Goal: Task Accomplishment & Management: Use online tool/utility

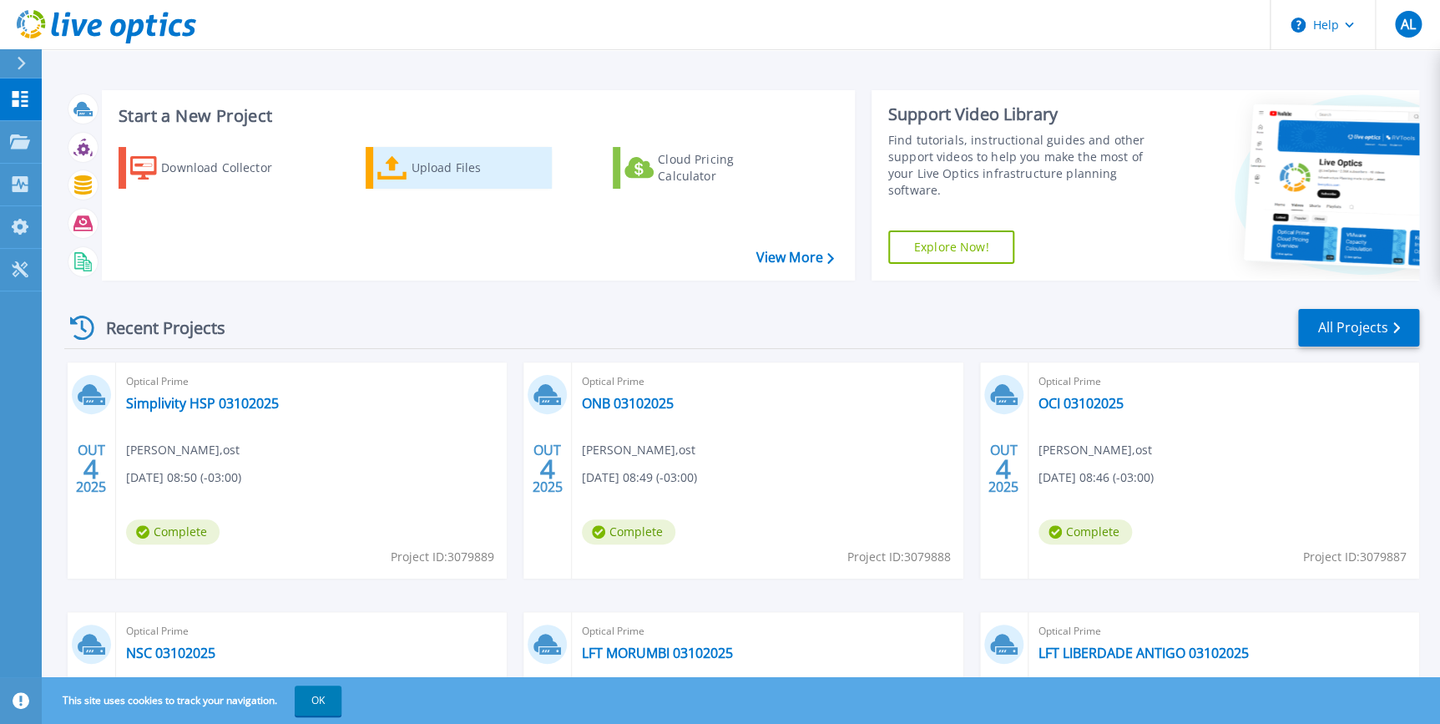
click at [425, 168] on div "Upload Files" at bounding box center [478, 167] width 134 height 33
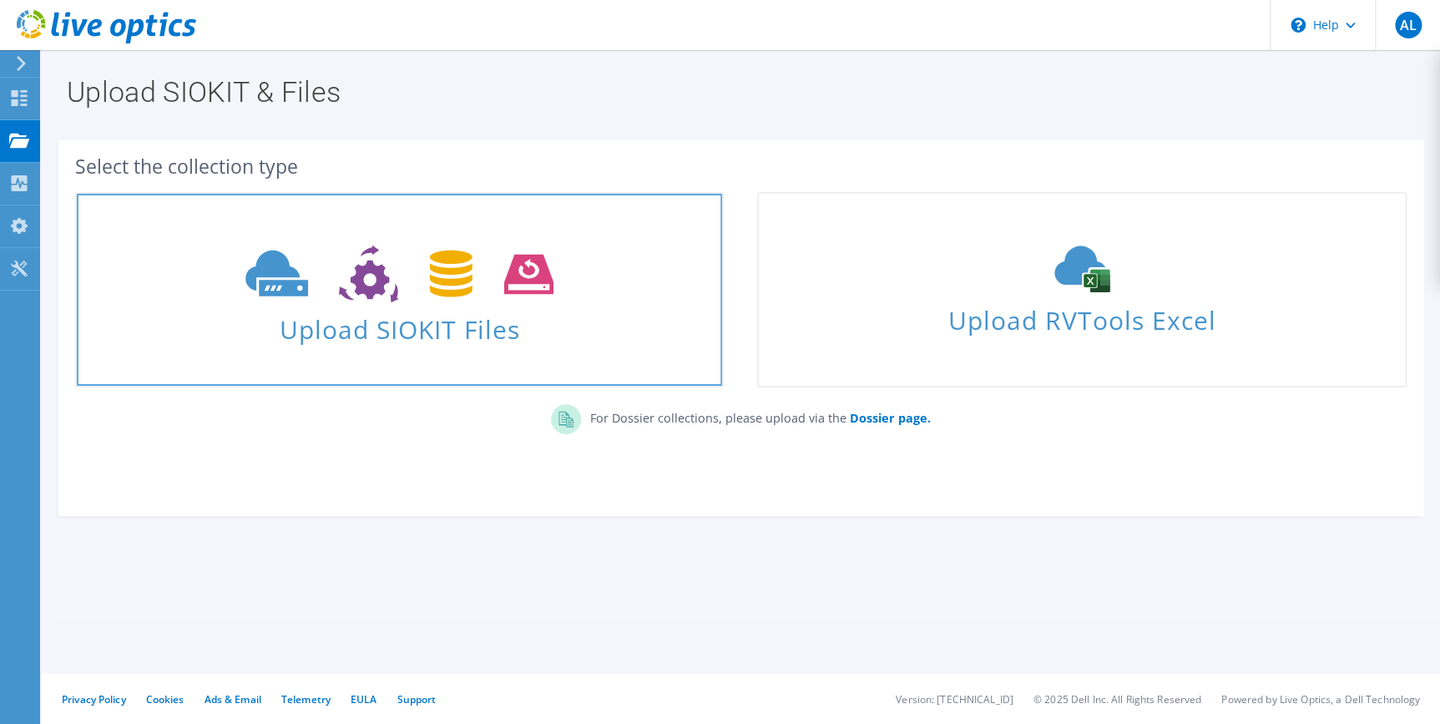
click at [431, 266] on icon at bounding box center [399, 274] width 308 height 58
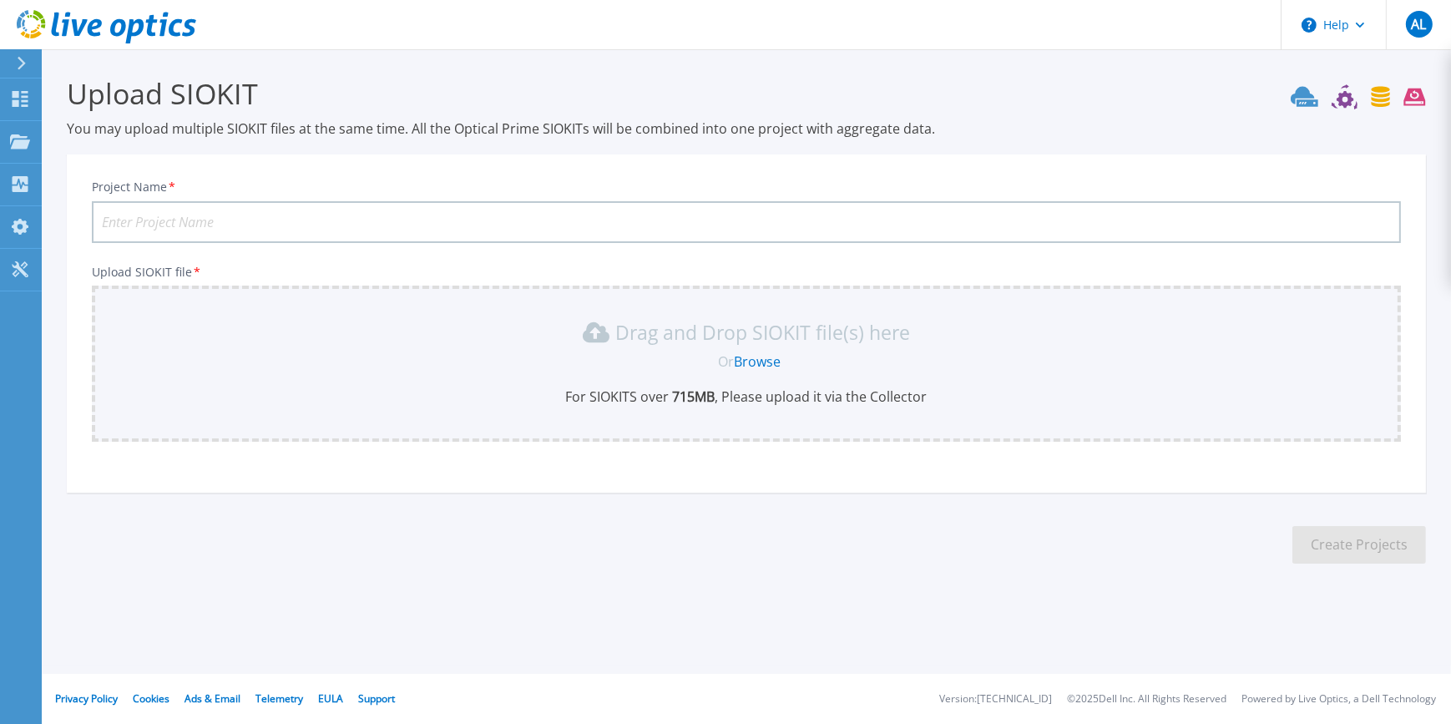
click at [427, 222] on input "Project Name *" at bounding box center [746, 222] width 1309 height 42
click at [260, 228] on input "ALPHA -" at bounding box center [746, 222] width 1309 height 42
type input "ALPHA - 03102025"
click at [739, 362] on link "Browse" at bounding box center [758, 361] width 47 height 18
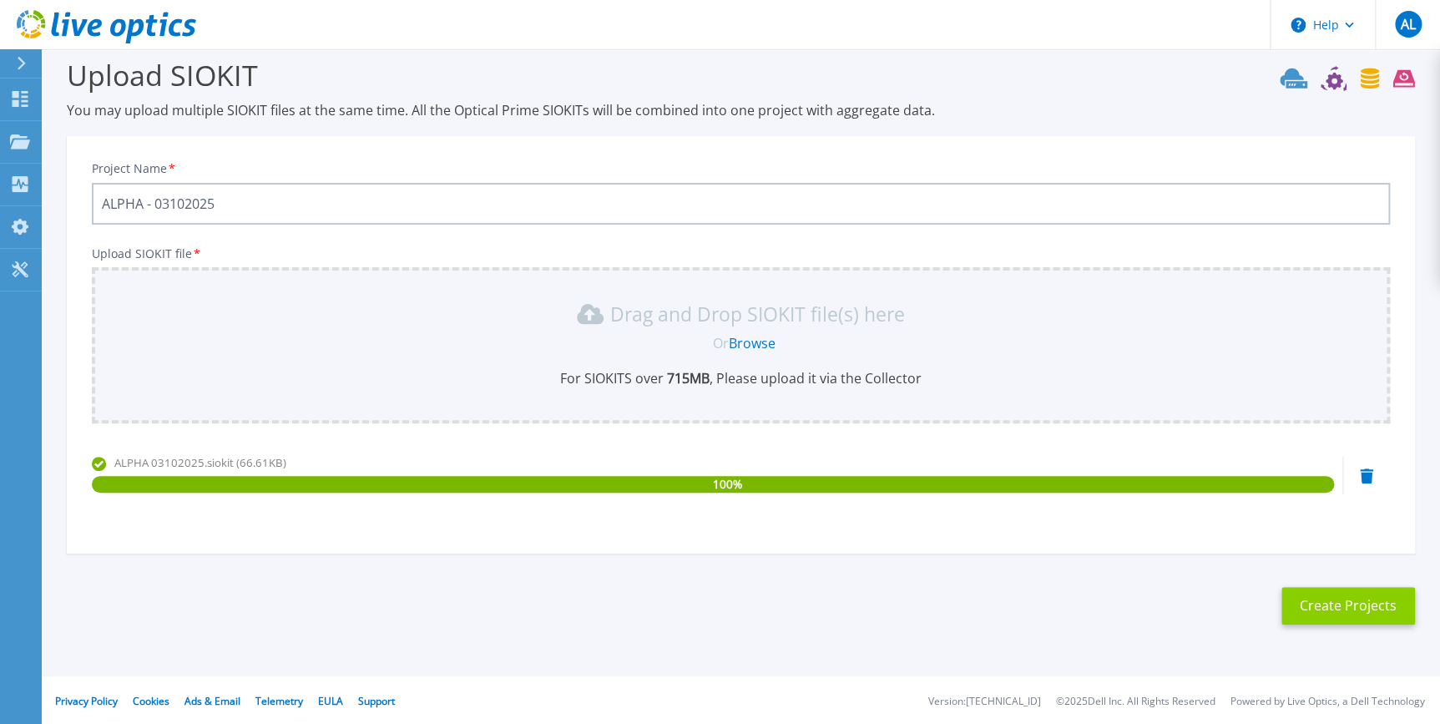
click at [1325, 604] on button "Create Projects" at bounding box center [1348, 606] width 134 height 38
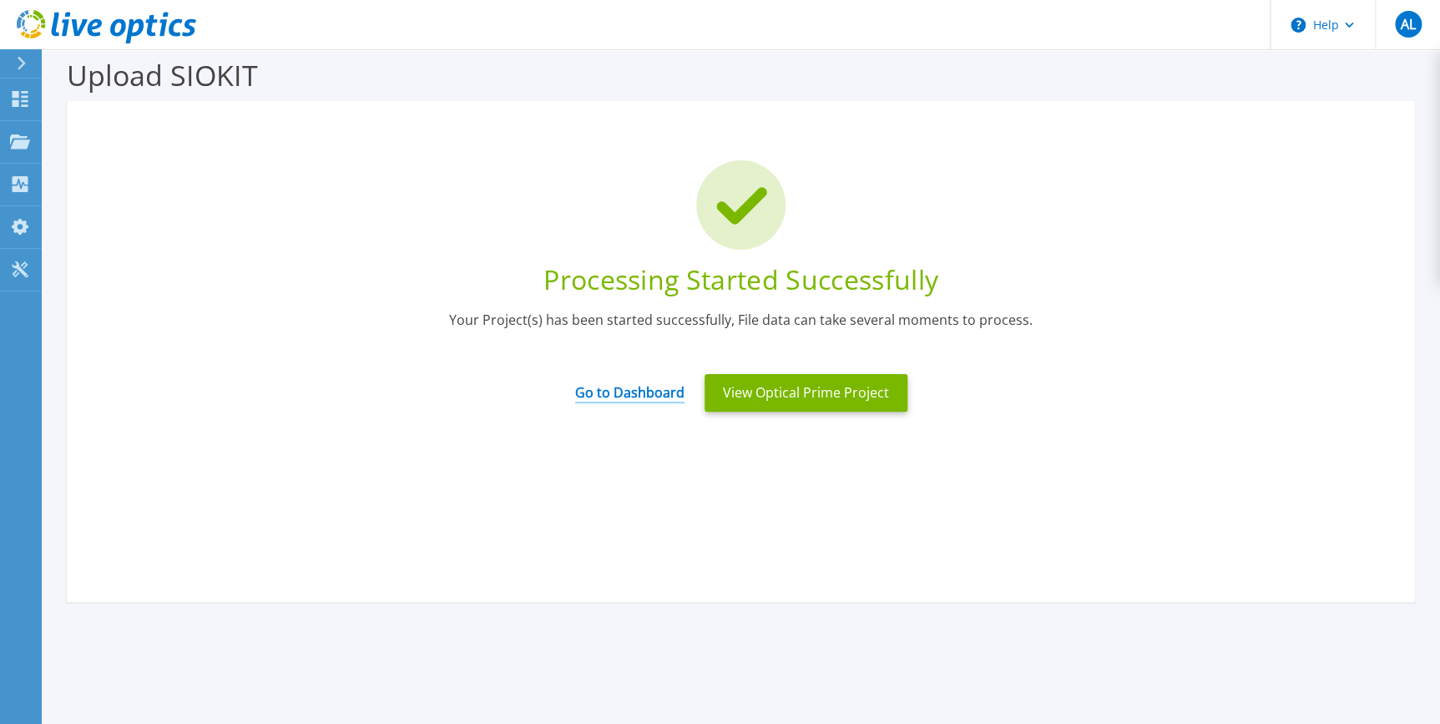
click at [627, 392] on link "Go to Dashboard" at bounding box center [629, 387] width 109 height 33
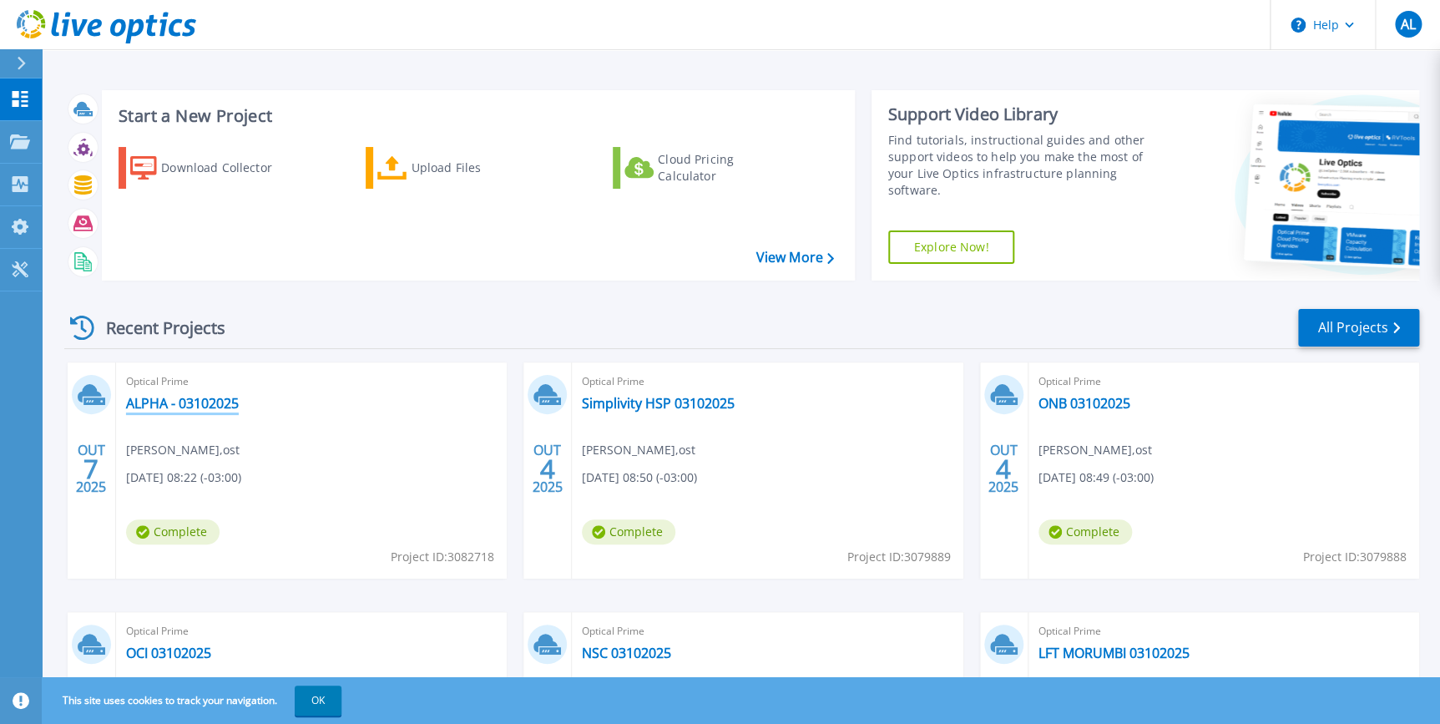
click at [165, 405] on link "ALPHA - 03102025" at bounding box center [182, 403] width 113 height 17
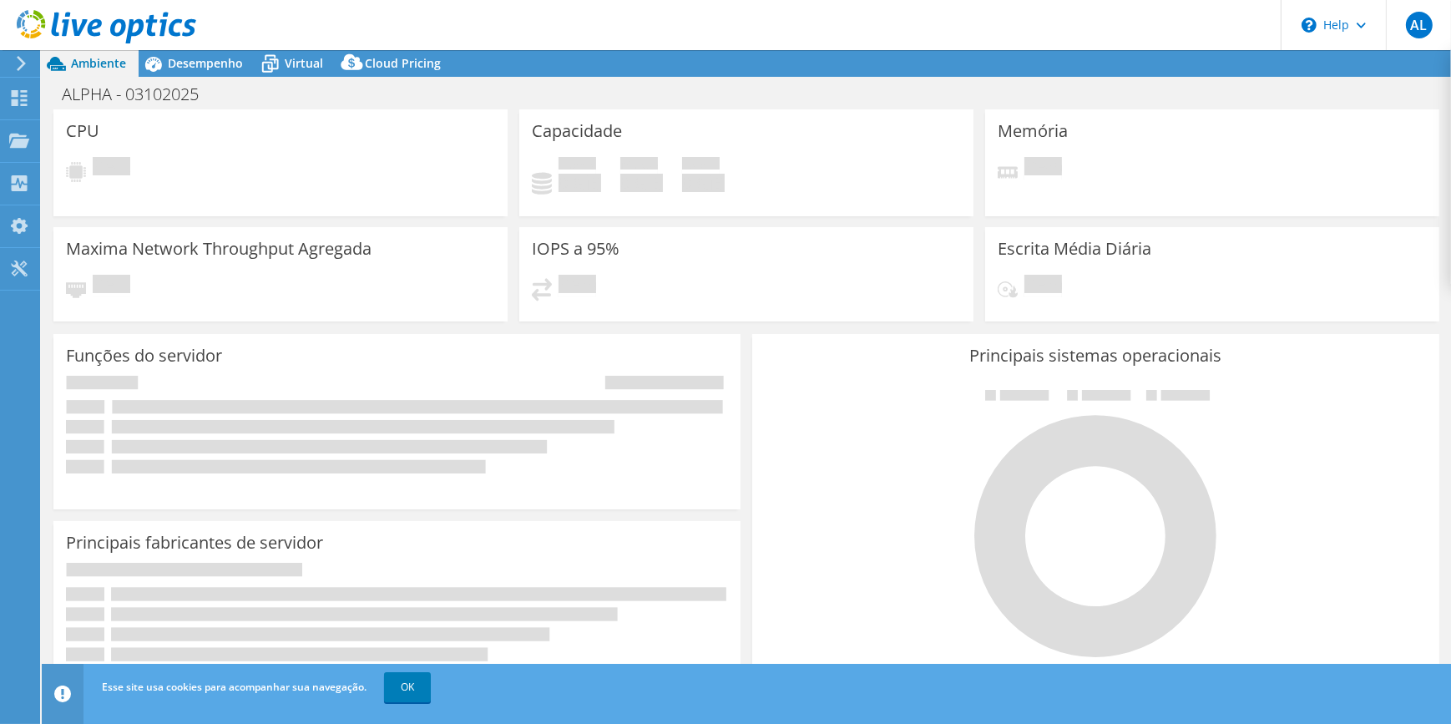
select select "USD"
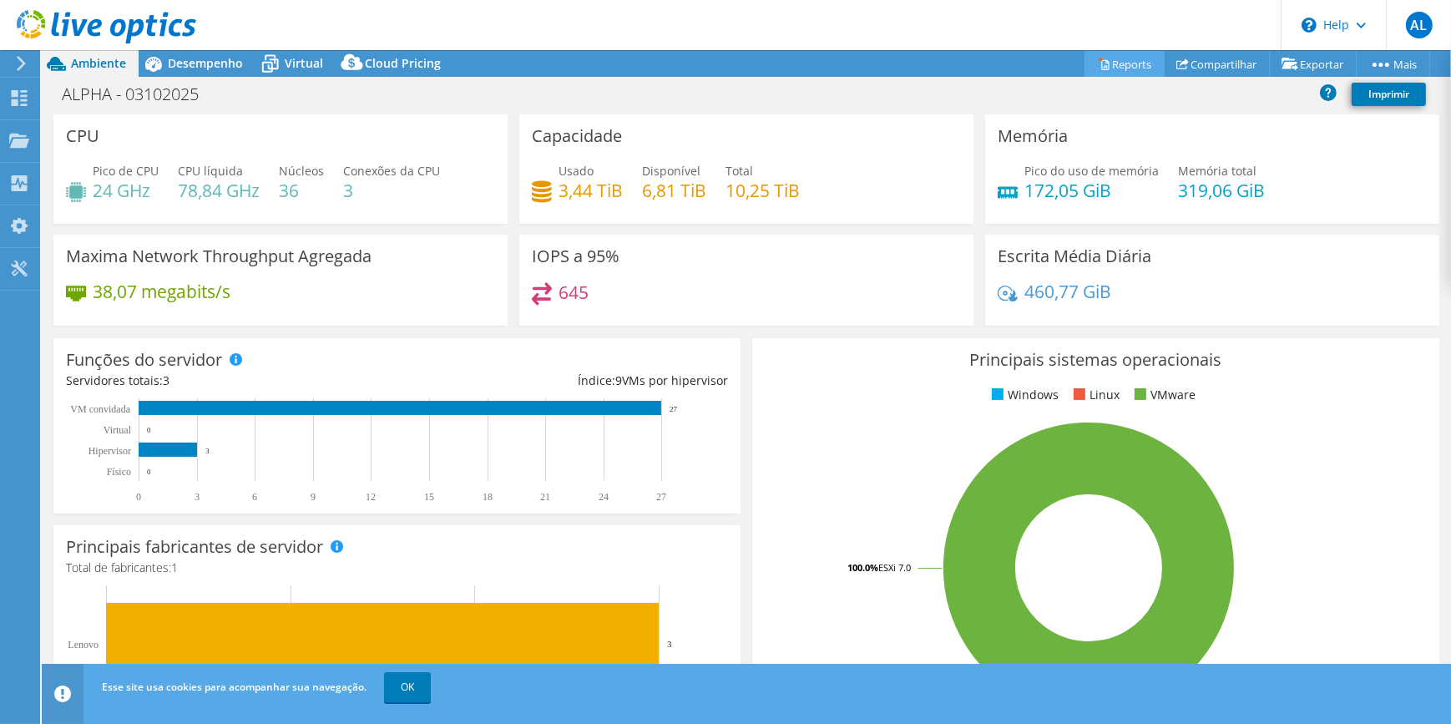
click at [1097, 60] on link "Reports" at bounding box center [1124, 64] width 80 height 26
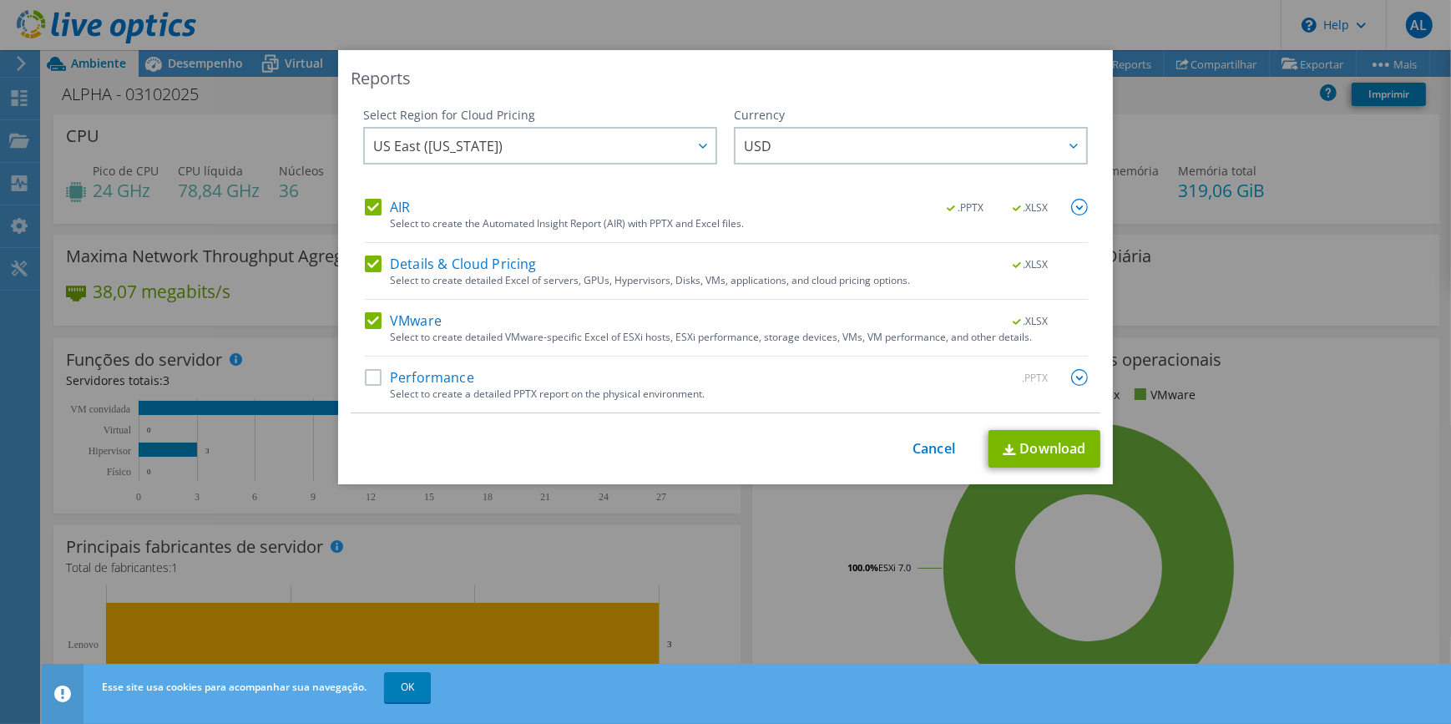
click at [375, 376] on label "Performance" at bounding box center [419, 377] width 109 height 17
click at [0, 0] on input "Performance" at bounding box center [0, 0] width 0 height 0
click at [1044, 443] on link "Download" at bounding box center [1044, 449] width 112 height 38
drag, startPoint x: 911, startPoint y: 441, endPoint x: 900, endPoint y: 440, distance: 11.7
click at [912, 441] on link "Cancel" at bounding box center [933, 449] width 43 height 16
